Goal: Transaction & Acquisition: Purchase product/service

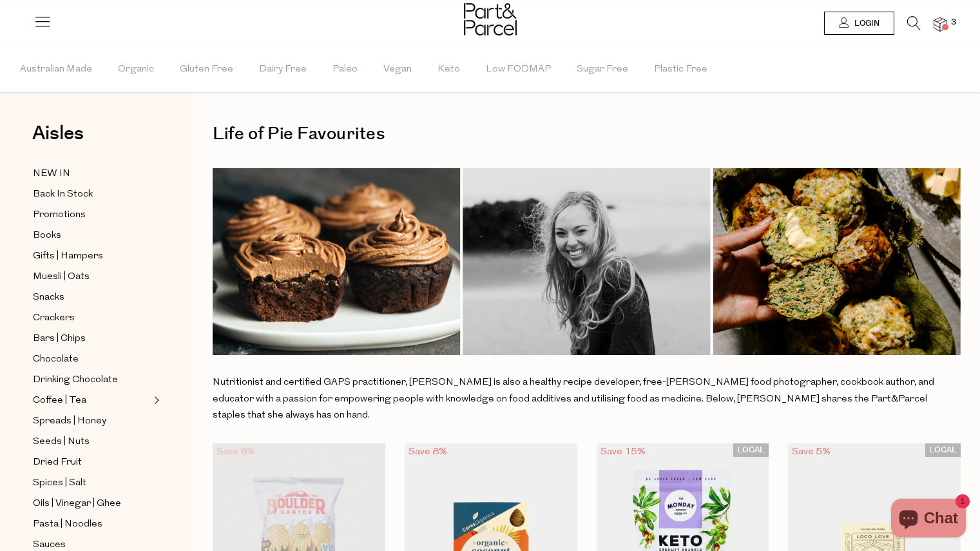
click at [913, 25] on icon at bounding box center [914, 23] width 14 height 14
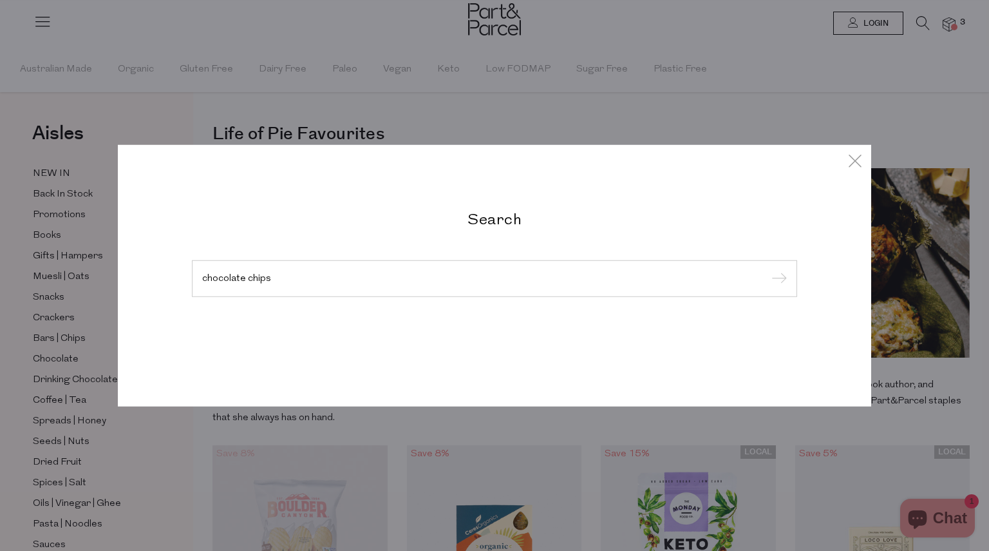
type input "chocolate chips"
click at [768, 269] on input "submit" at bounding box center [777, 278] width 19 height 19
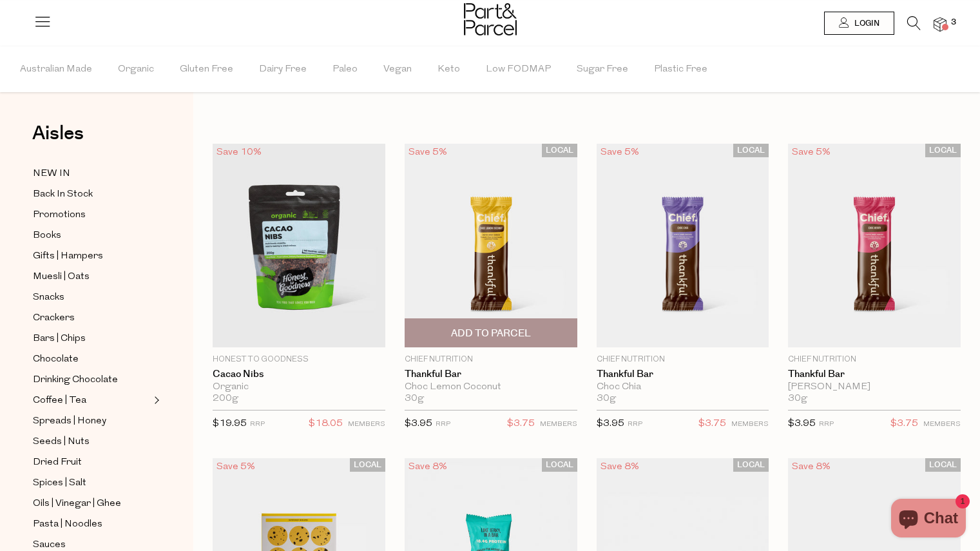
click at [504, 335] on span "Add To Parcel" at bounding box center [491, 334] width 80 height 14
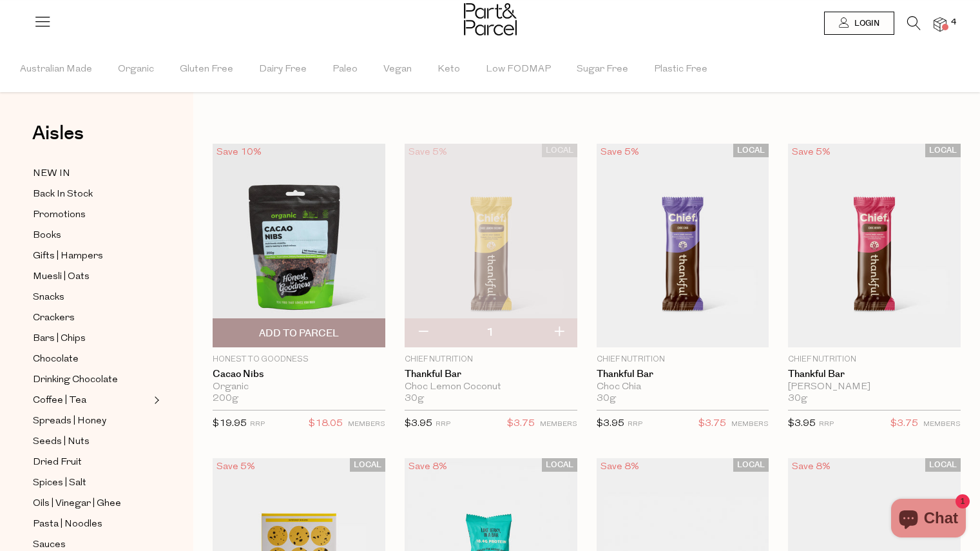
click at [300, 337] on span "Add To Parcel" at bounding box center [299, 334] width 80 height 14
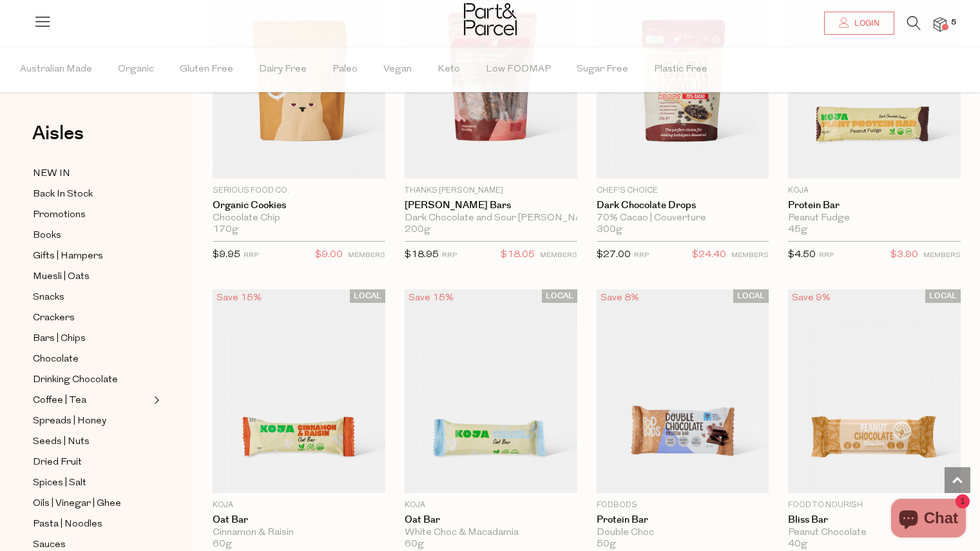
scroll to position [1018, 0]
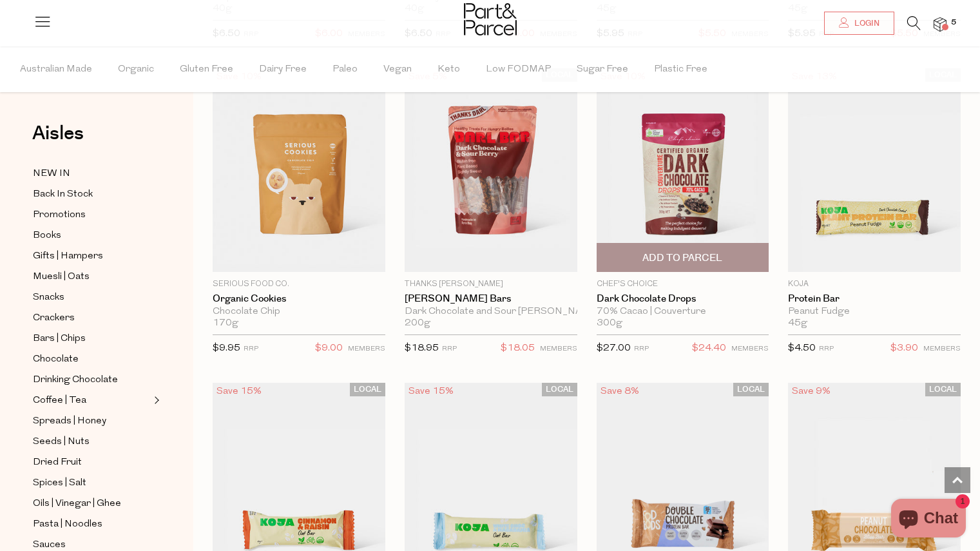
click at [665, 165] on img at bounding box center [682, 170] width 173 height 204
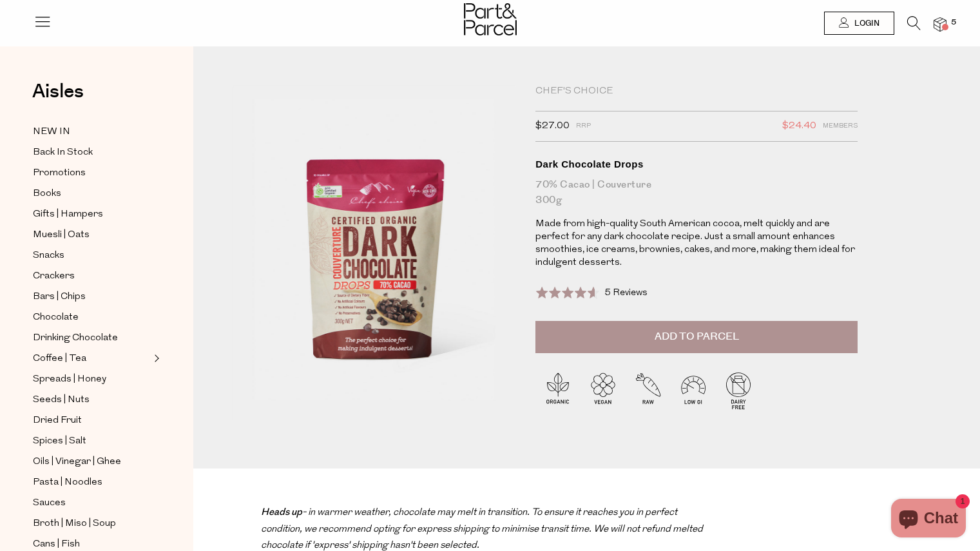
click at [708, 343] on span "Add to Parcel" at bounding box center [696, 336] width 84 height 15
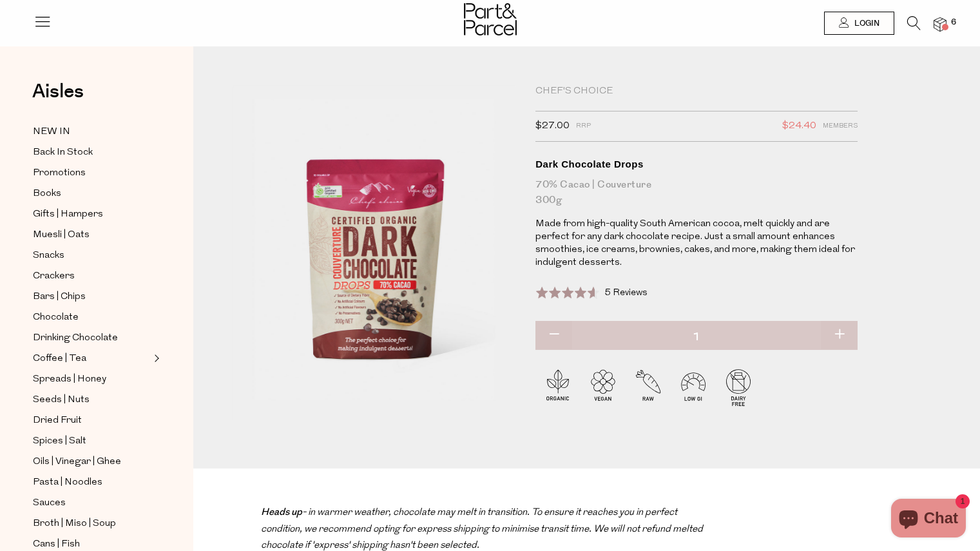
click at [912, 24] on icon at bounding box center [914, 23] width 14 height 14
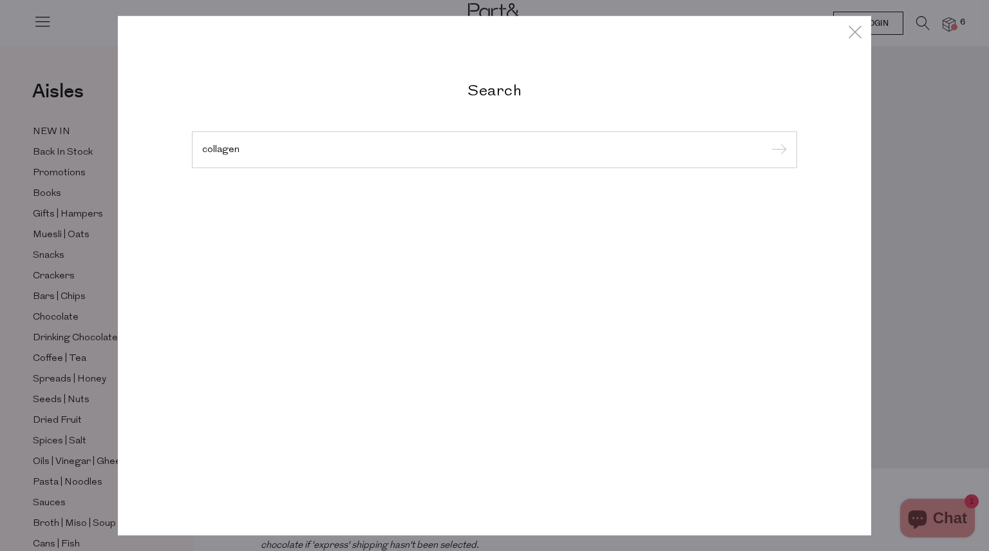
type input "collagen"
click at [768, 140] on input "submit" at bounding box center [777, 149] width 19 height 19
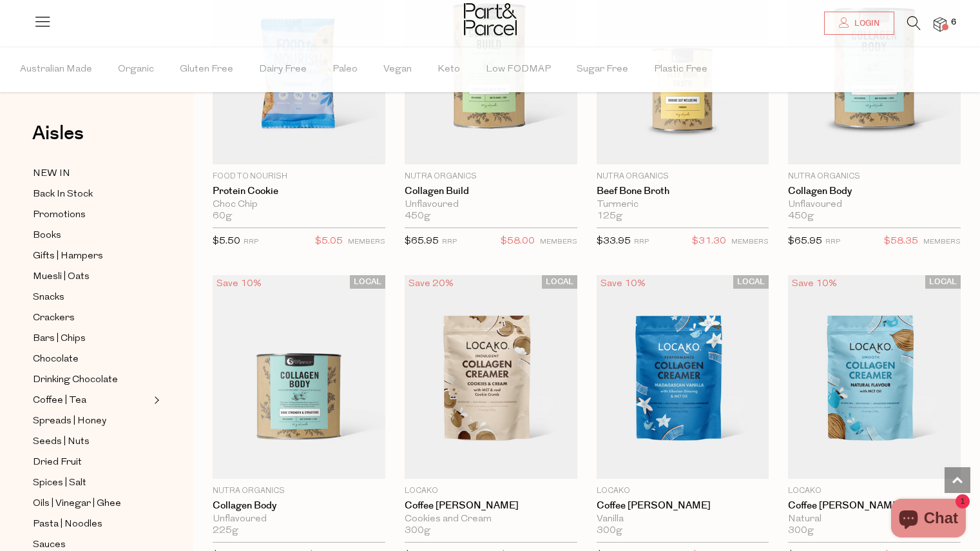
scroll to position [3032, 0]
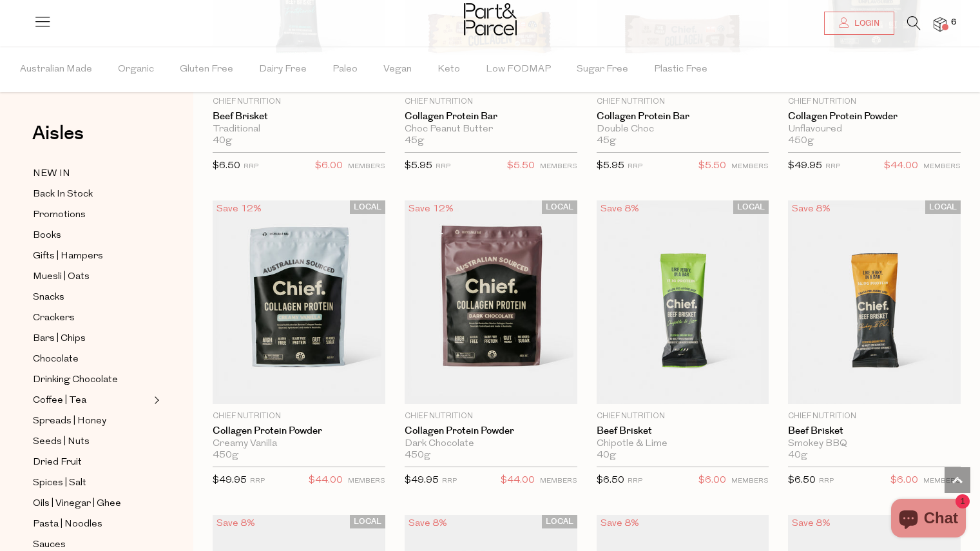
scroll to position [1163, 0]
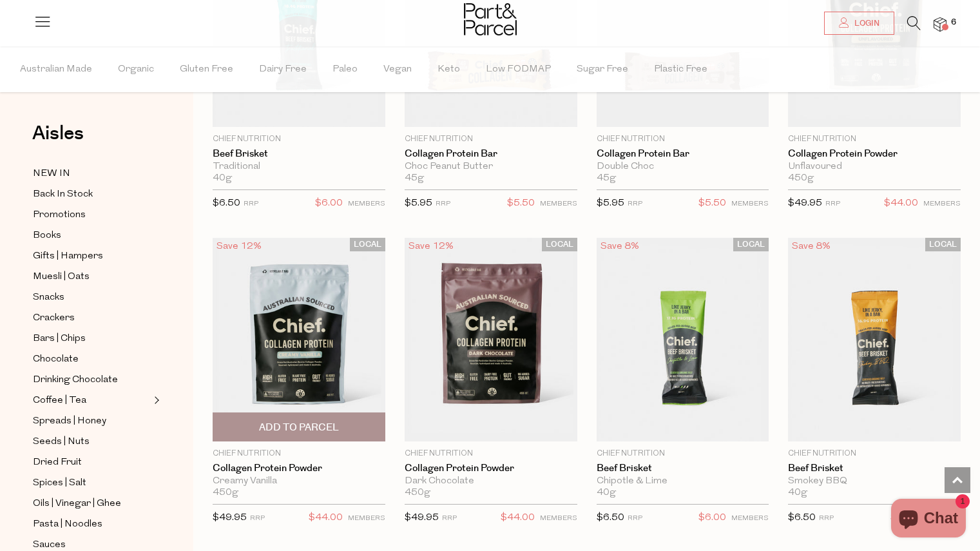
click at [348, 274] on img at bounding box center [299, 340] width 173 height 204
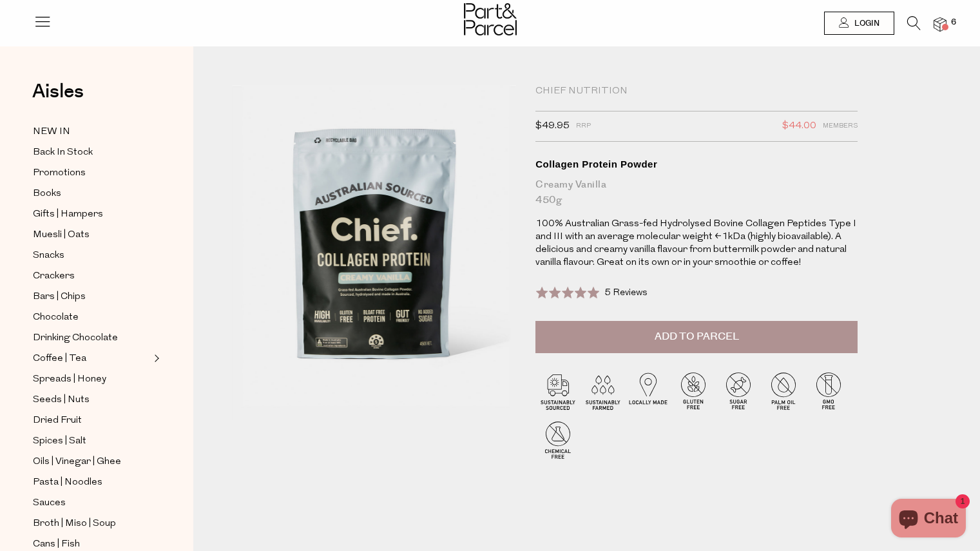
click at [697, 341] on span "Add to Parcel" at bounding box center [696, 336] width 84 height 15
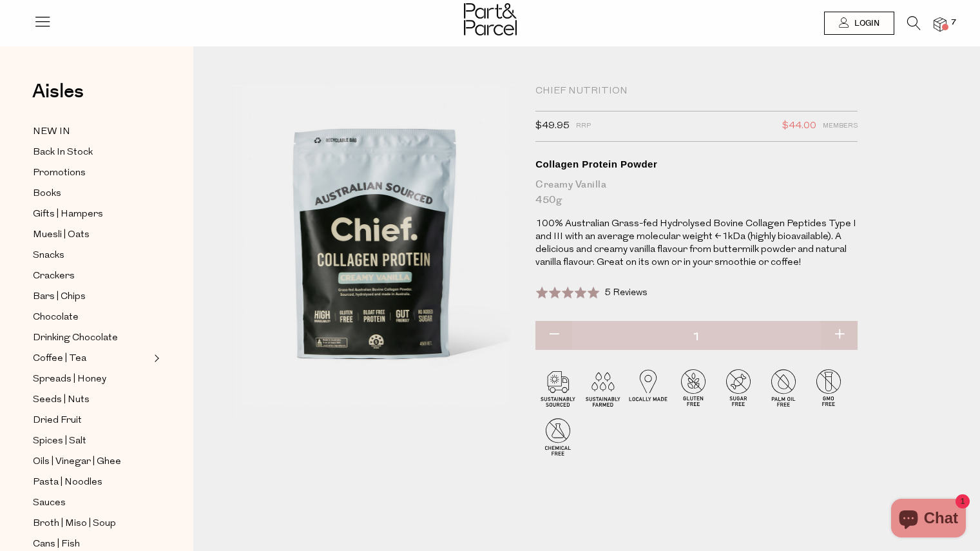
click at [917, 28] on icon at bounding box center [914, 23] width 14 height 14
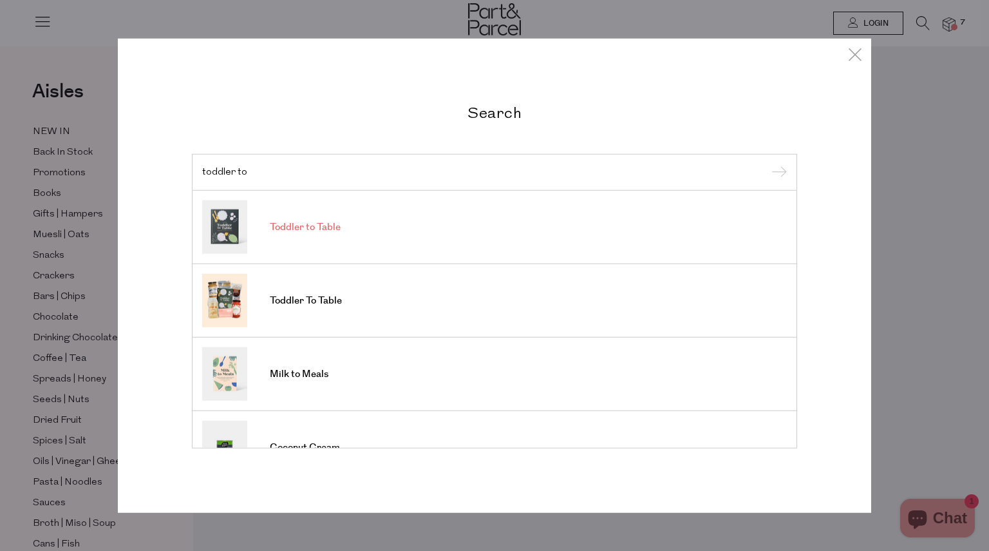
type input "toddler to"
click at [315, 221] on span "Toddler to Table" at bounding box center [305, 227] width 71 height 13
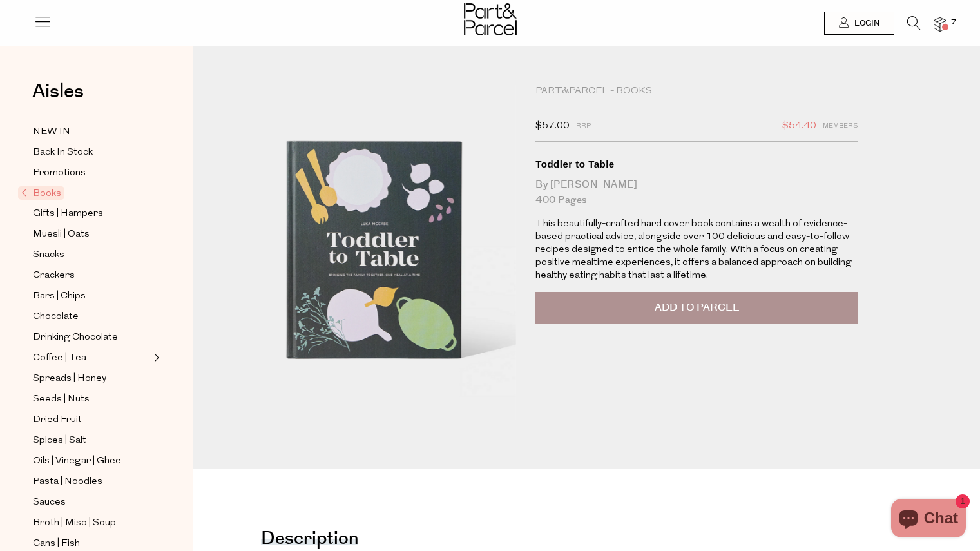
click at [710, 312] on span "Add to Parcel" at bounding box center [696, 307] width 84 height 15
